Goal: Check status: Check status

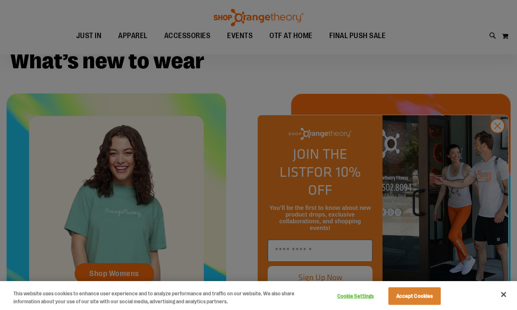
scroll to position [283, 0]
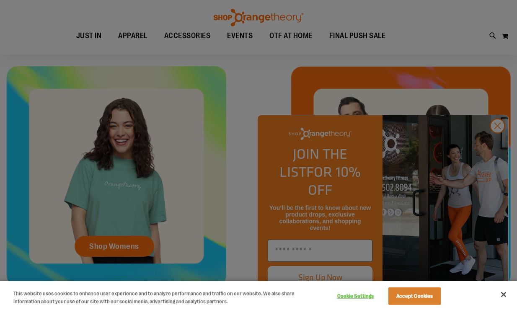
click at [300, 105] on div at bounding box center [258, 155] width 517 height 310
click at [396, 300] on button "Accept Cookies" at bounding box center [414, 296] width 52 height 18
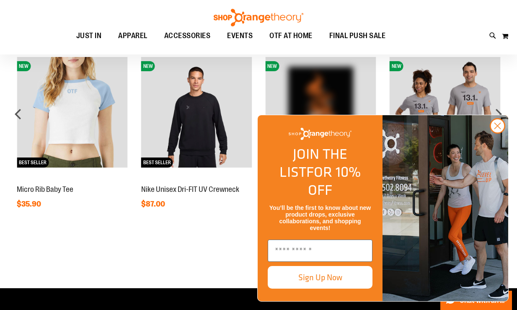
scroll to position [779, 0]
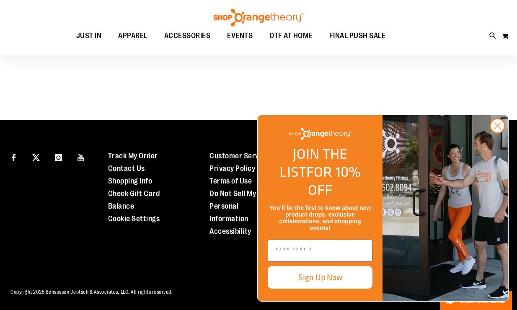
click at [145, 152] on link "Track My Order" at bounding box center [133, 156] width 50 height 8
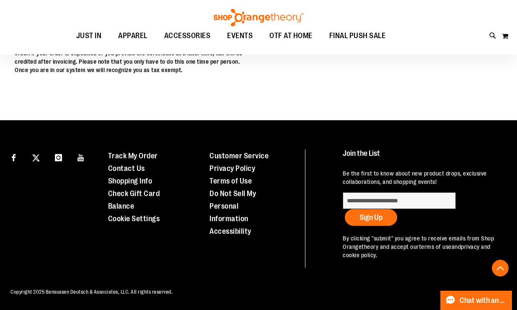
scroll to position [361, 0]
click at [487, 298] on span "Chat with an Expert" at bounding box center [483, 301] width 47 height 8
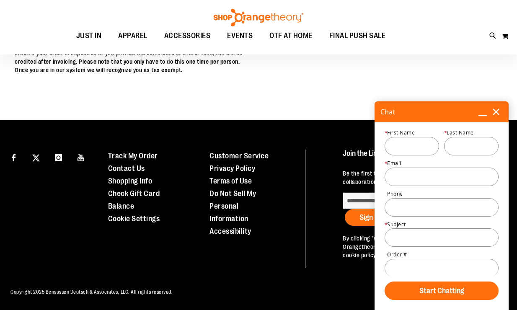
click at [399, 142] on input "First Name *" at bounding box center [412, 146] width 54 height 18
click at [410, 161] on div "Email *" at bounding box center [442, 172] width 114 height 28
click at [412, 173] on input "Email *" at bounding box center [442, 177] width 114 height 18
